Goal: Use online tool/utility: Utilize a website feature to perform a specific function

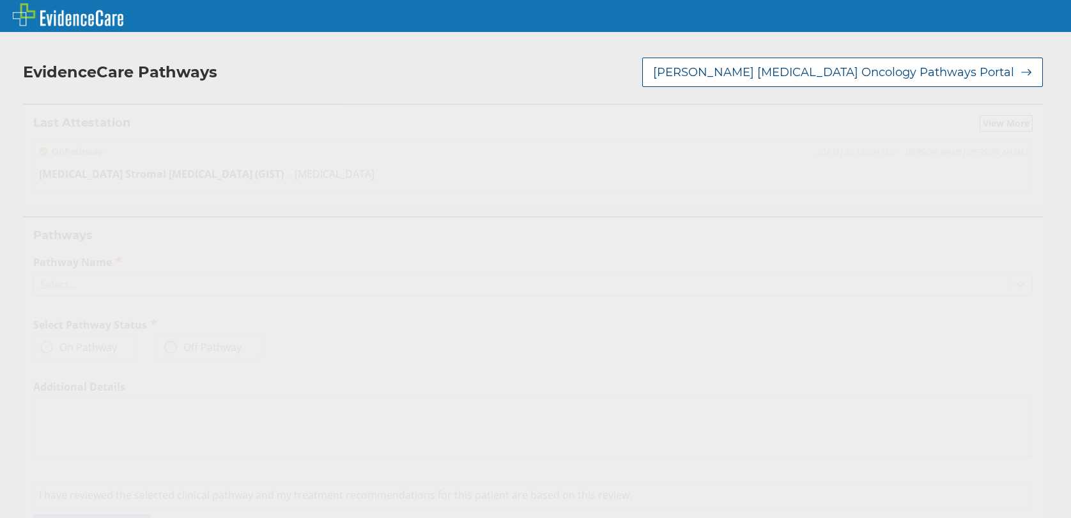
click at [1009, 273] on div at bounding box center [1020, 284] width 23 height 23
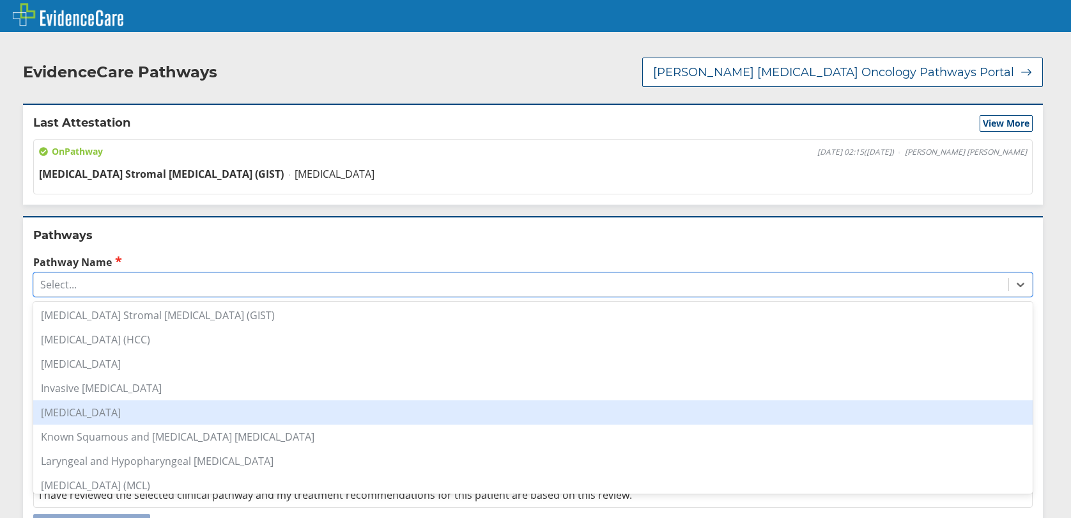
scroll to position [383, 0]
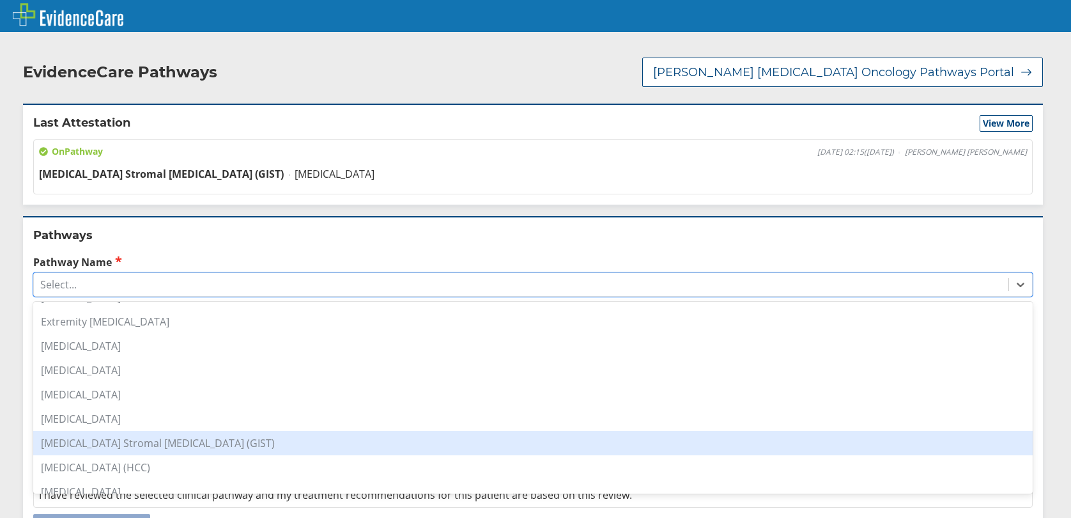
click at [194, 433] on div "[MEDICAL_DATA] Stromal [MEDICAL_DATA] (GIST)" at bounding box center [532, 443] width 999 height 24
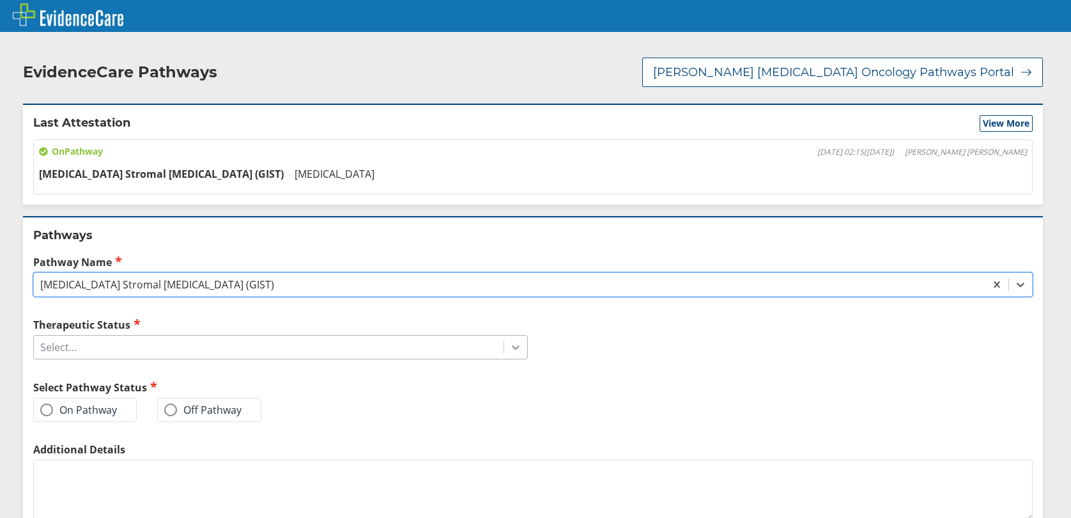
click at [512, 346] on icon at bounding box center [516, 348] width 8 height 4
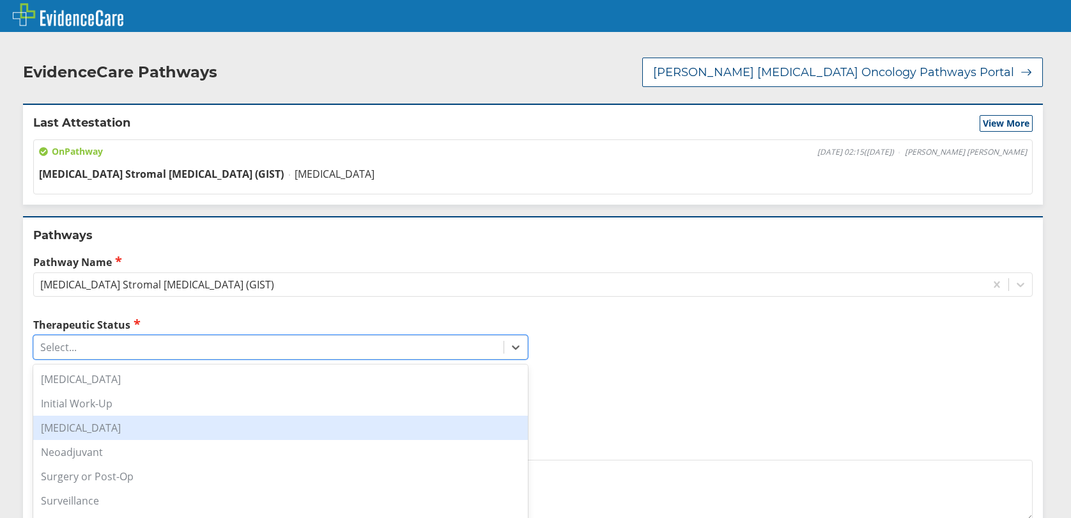
click at [135, 421] on div "[MEDICAL_DATA]" at bounding box center [280, 427] width 495 height 24
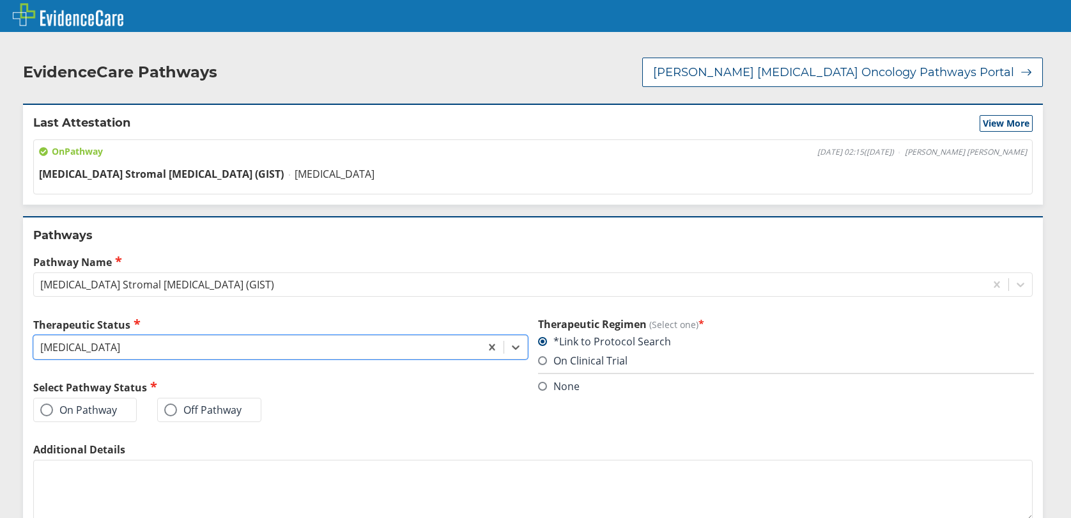
click at [43, 403] on span at bounding box center [46, 409] width 13 height 13
click at [0, 0] on input "On Pathway" at bounding box center [0, 0] width 0 height 0
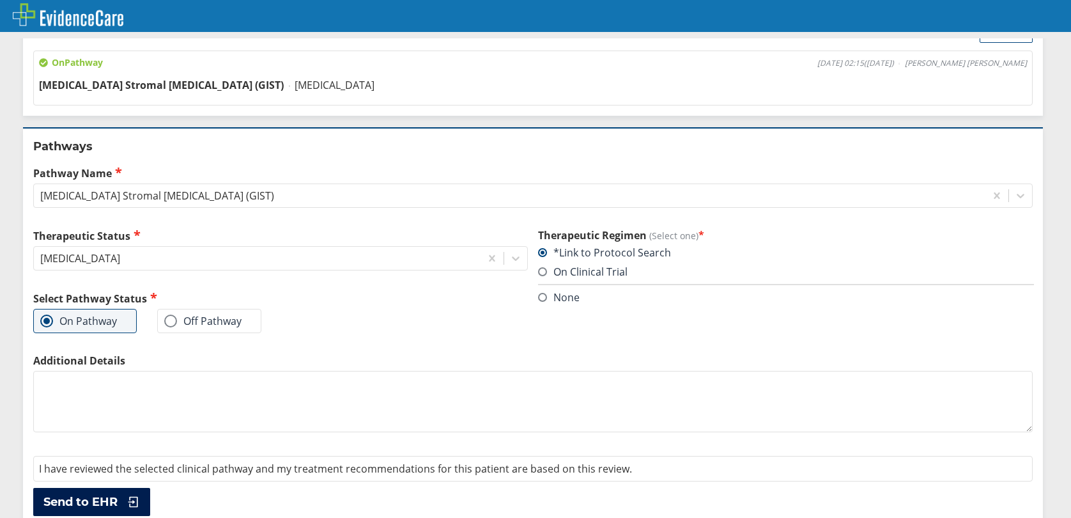
click at [97, 494] on span "Send to EHR" at bounding box center [80, 501] width 74 height 15
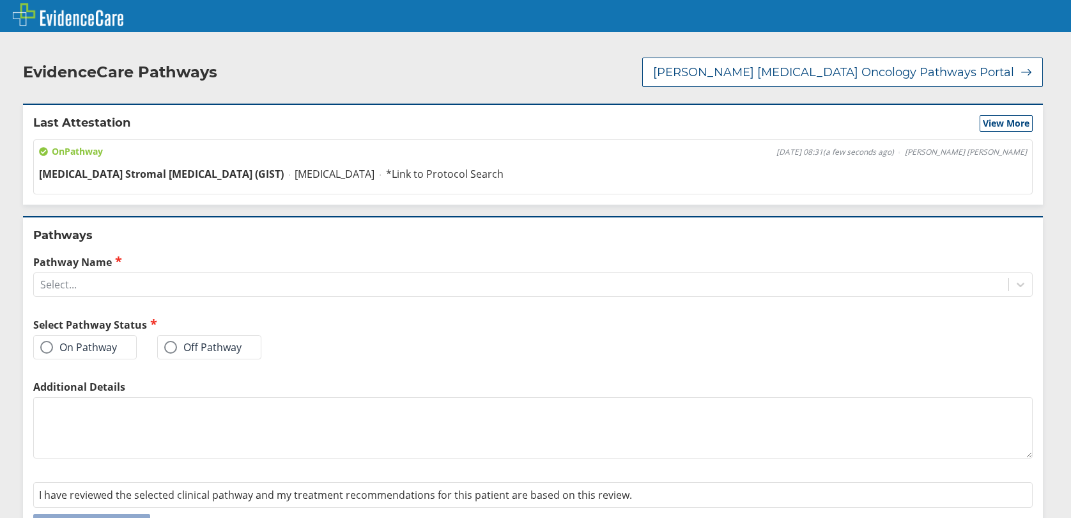
scroll to position [26, 0]
